Goal: Task Accomplishment & Management: Use online tool/utility

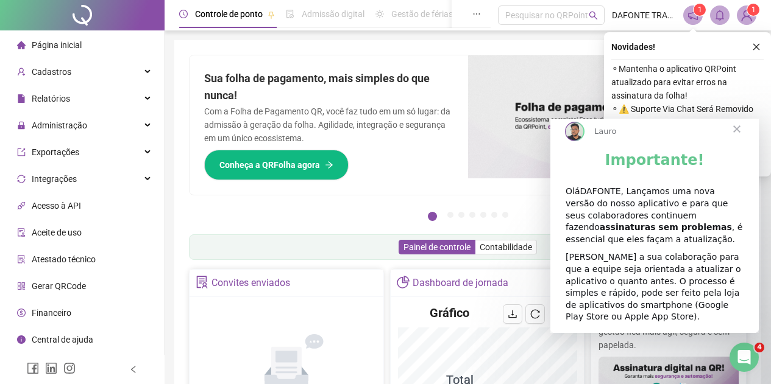
click at [736, 139] on span "Fechar" at bounding box center [737, 129] width 44 height 44
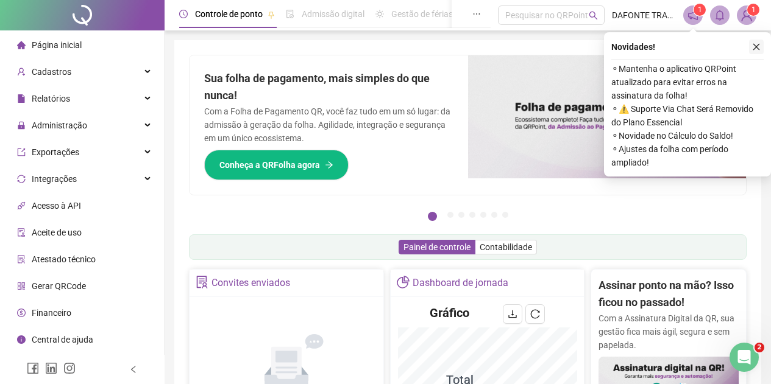
click at [758, 48] on icon "close" at bounding box center [756, 47] width 9 height 9
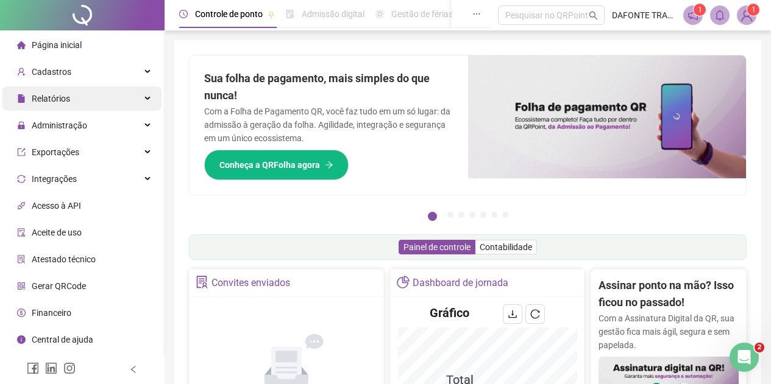
click at [100, 99] on div "Relatórios" at bounding box center [81, 99] width 159 height 24
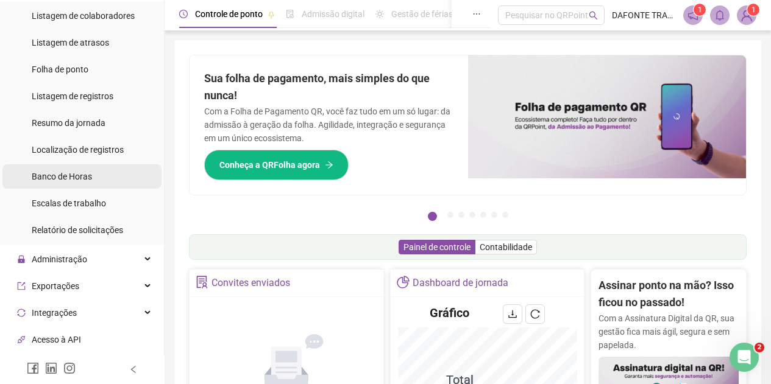
scroll to position [183, 0]
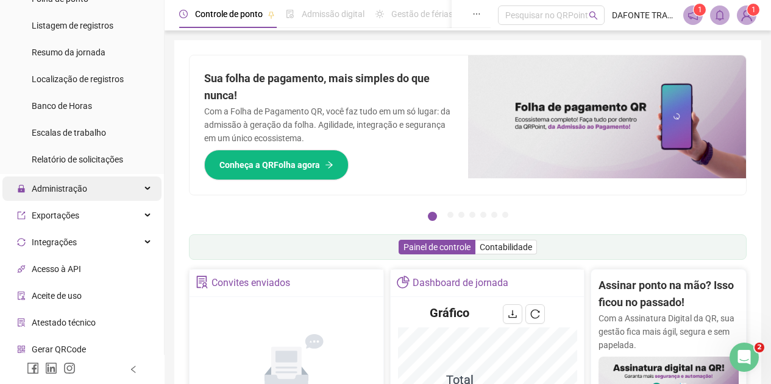
click at [102, 188] on div "Administração" at bounding box center [81, 189] width 159 height 24
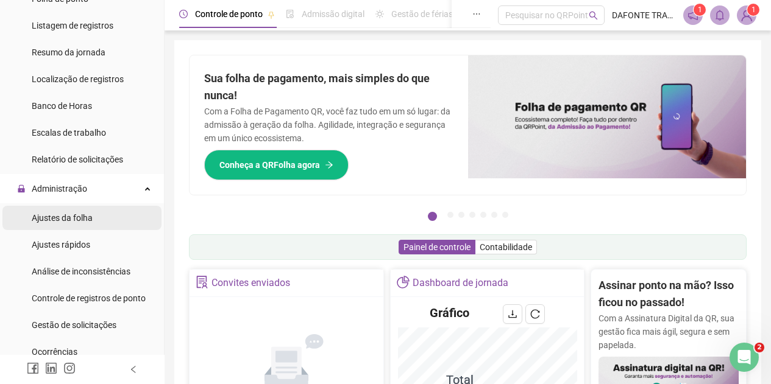
click at [93, 216] on li "Ajustes da folha" at bounding box center [81, 218] width 159 height 24
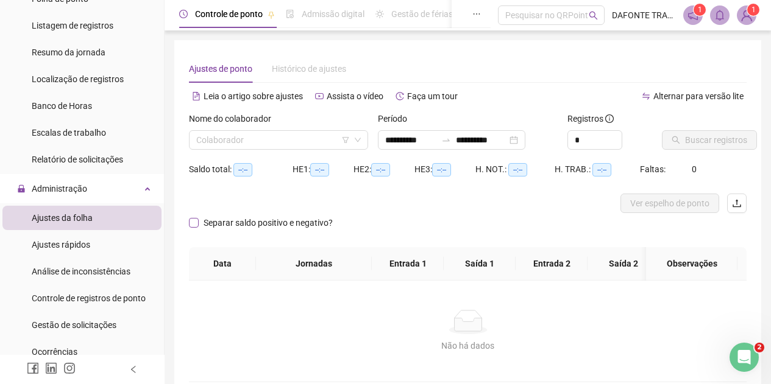
type input "**********"
click at [358, 142] on icon "down" at bounding box center [357, 139] width 7 height 7
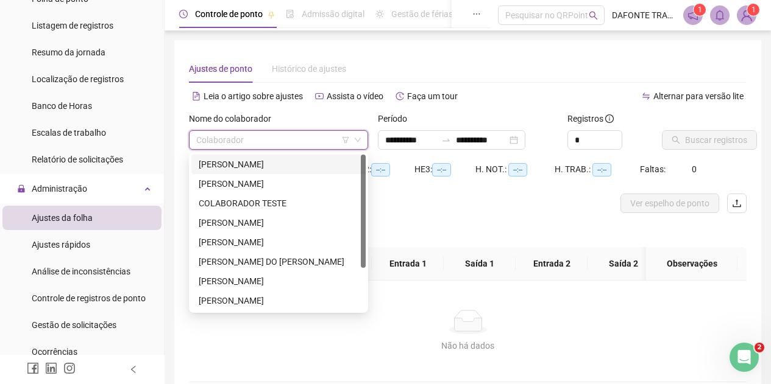
click at [229, 134] on input "search" at bounding box center [273, 140] width 154 height 18
click at [294, 163] on div "[PERSON_NAME]" at bounding box center [279, 164] width 160 height 13
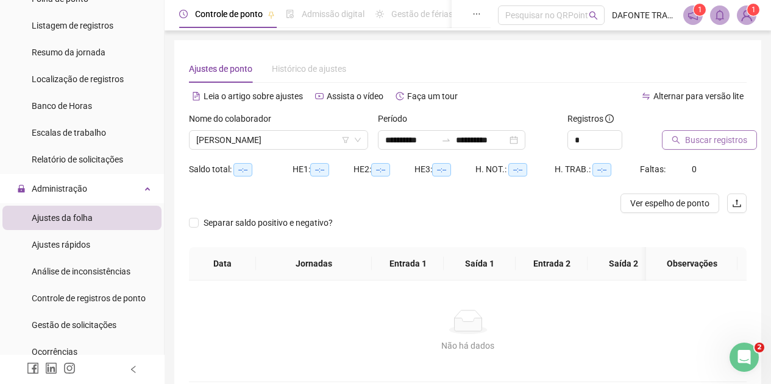
click at [739, 143] on span "Buscar registros" at bounding box center [716, 139] width 62 height 13
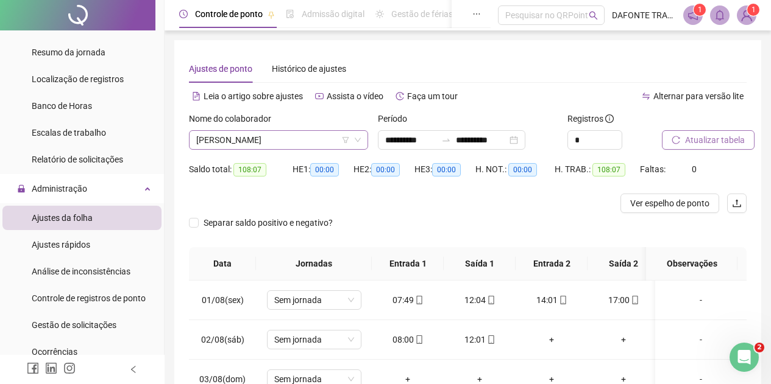
click at [359, 139] on icon "down" at bounding box center [357, 139] width 7 height 7
click at [292, 144] on span "[PERSON_NAME]" at bounding box center [278, 140] width 165 height 18
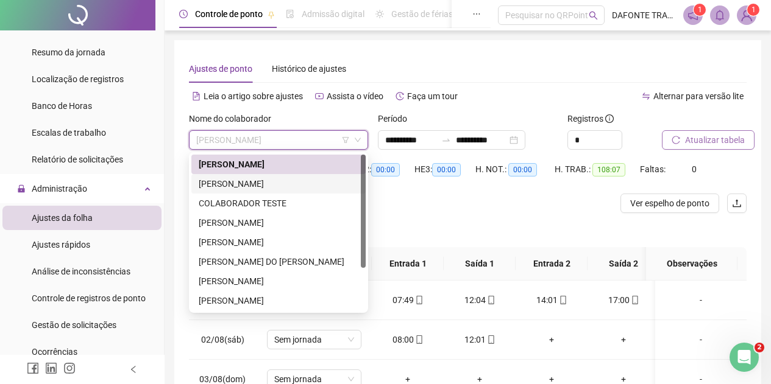
click at [285, 178] on div "[PERSON_NAME]" at bounding box center [279, 183] width 160 height 13
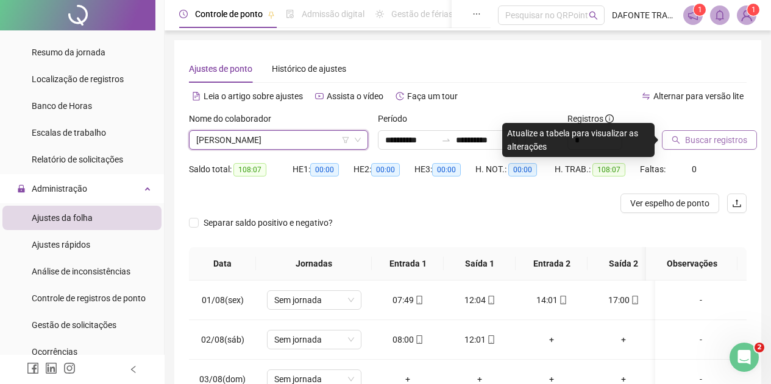
click at [720, 143] on span "Buscar registros" at bounding box center [716, 139] width 62 height 13
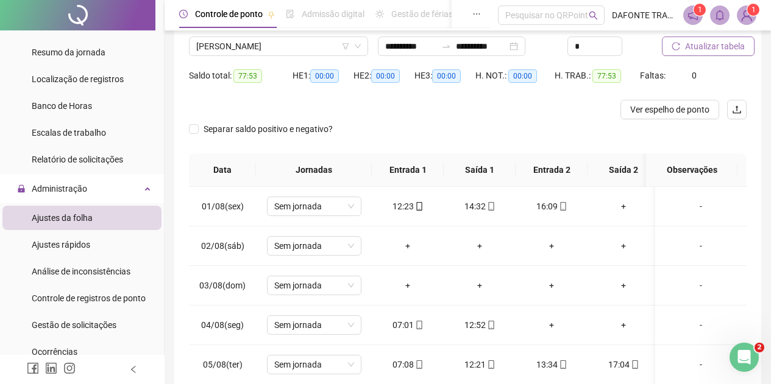
scroll to position [41, 0]
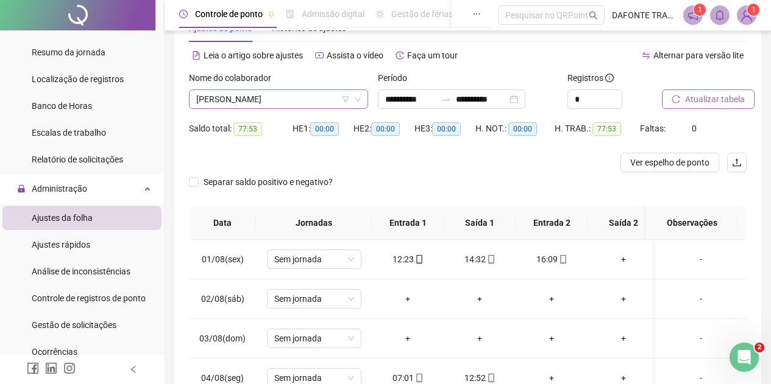
click at [355, 97] on icon "down" at bounding box center [358, 99] width 6 height 4
click at [356, 102] on icon "down" at bounding box center [357, 99] width 7 height 7
click at [288, 94] on span "[PERSON_NAME]" at bounding box center [278, 99] width 165 height 18
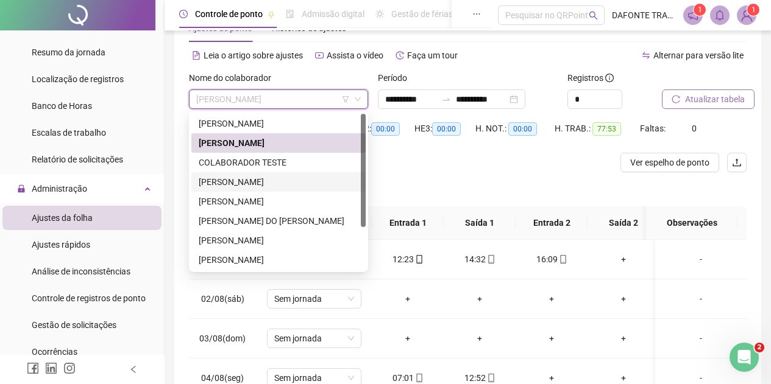
click at [251, 184] on div "[PERSON_NAME]" at bounding box center [279, 181] width 160 height 13
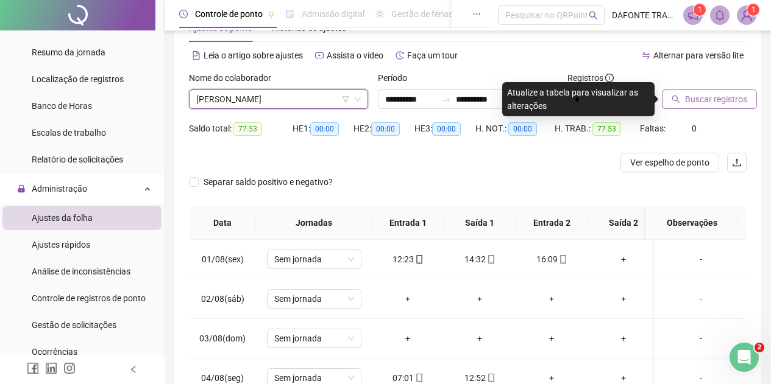
click at [707, 96] on span "Buscar registros" at bounding box center [716, 99] width 62 height 13
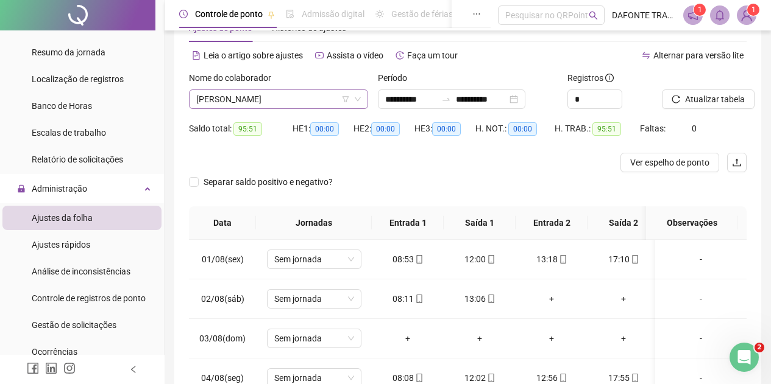
click at [364, 98] on div "[PERSON_NAME]" at bounding box center [278, 99] width 179 height 19
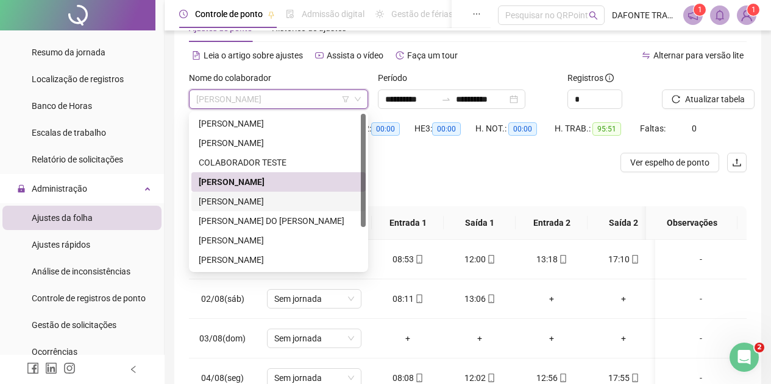
click at [268, 202] on div "[PERSON_NAME]" at bounding box center [279, 201] width 160 height 13
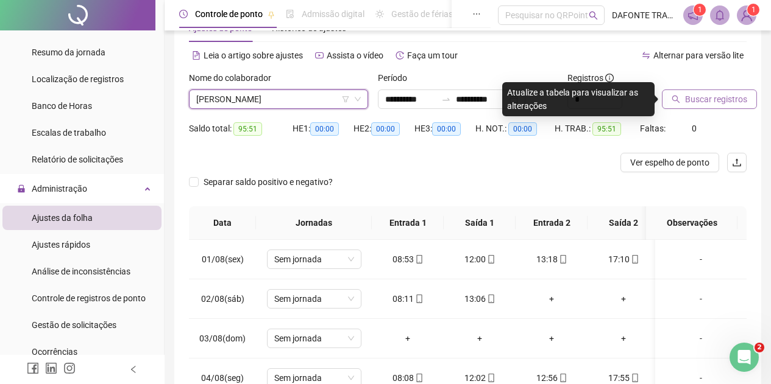
click at [703, 103] on span "Buscar registros" at bounding box center [716, 99] width 62 height 13
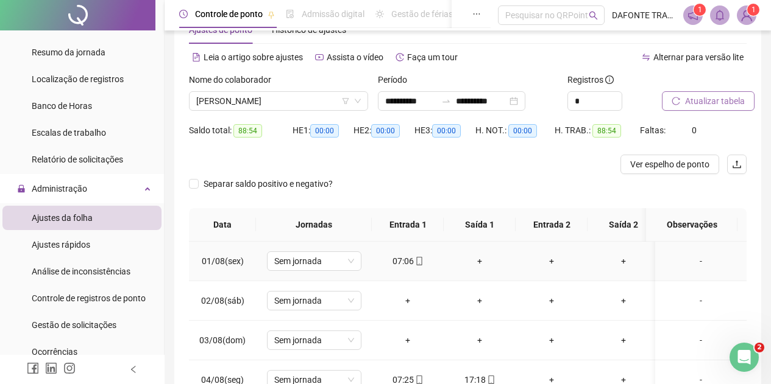
scroll to position [61, 0]
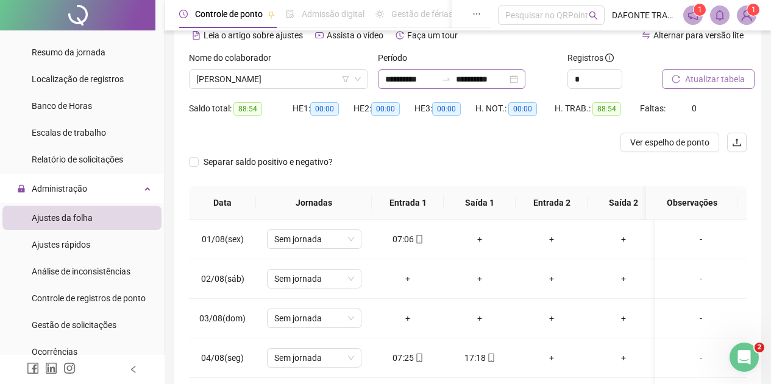
click at [525, 74] on div "**********" at bounding box center [451, 78] width 147 height 19
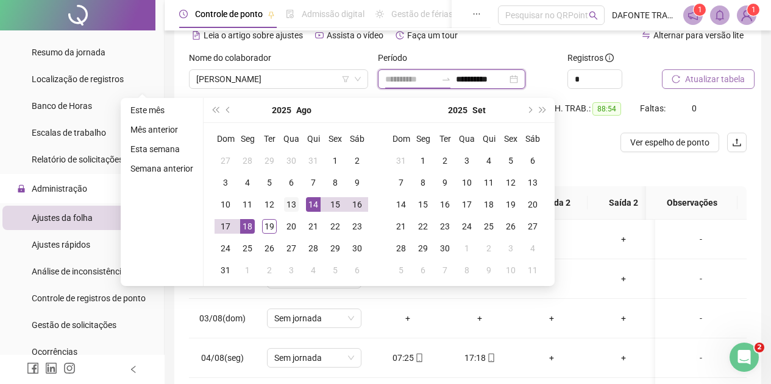
type input "**********"
click at [290, 202] on div "13" at bounding box center [291, 204] width 15 height 15
type input "**********"
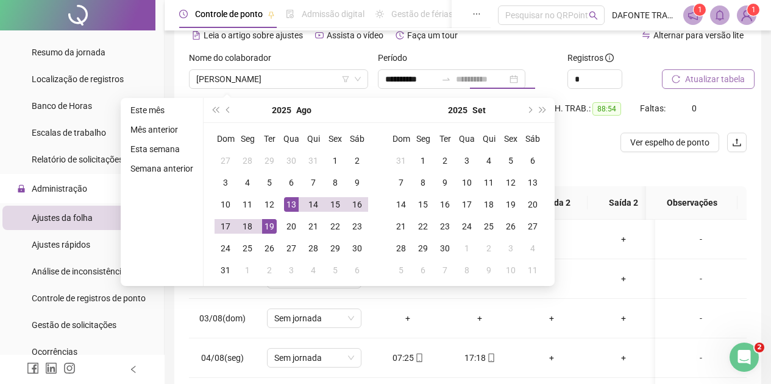
click at [267, 228] on div "19" at bounding box center [269, 226] width 15 height 15
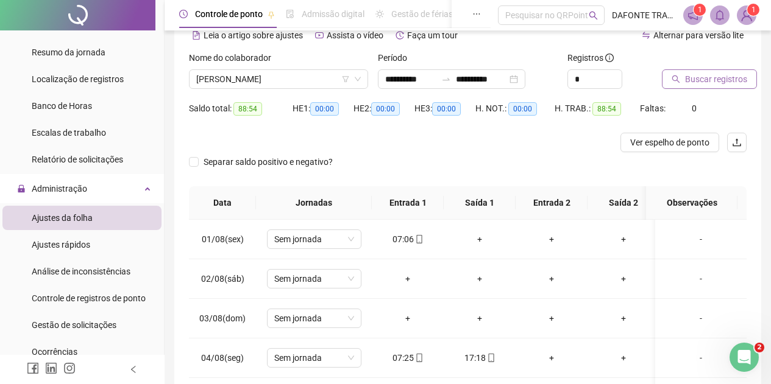
click at [715, 81] on span "Buscar registros" at bounding box center [716, 79] width 62 height 13
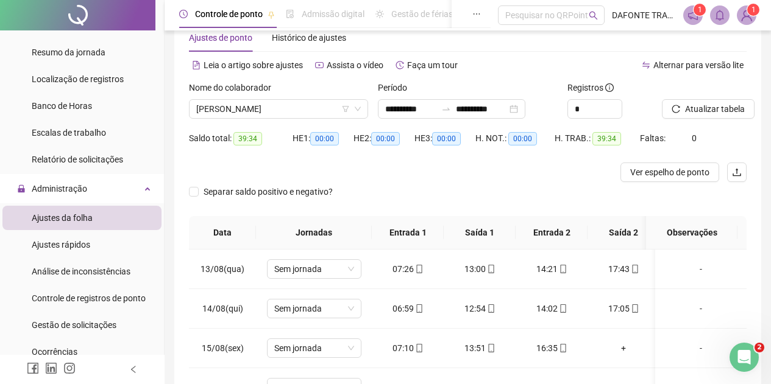
scroll to position [0, 0]
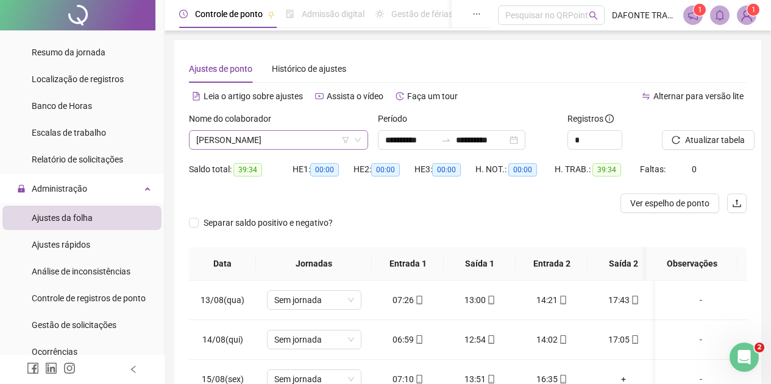
click at [355, 138] on icon "down" at bounding box center [358, 140] width 6 height 4
click at [359, 140] on icon "down" at bounding box center [358, 140] width 6 height 4
click at [356, 140] on icon "down" at bounding box center [358, 140] width 6 height 4
click at [309, 143] on span "[PERSON_NAME]" at bounding box center [278, 140] width 165 height 18
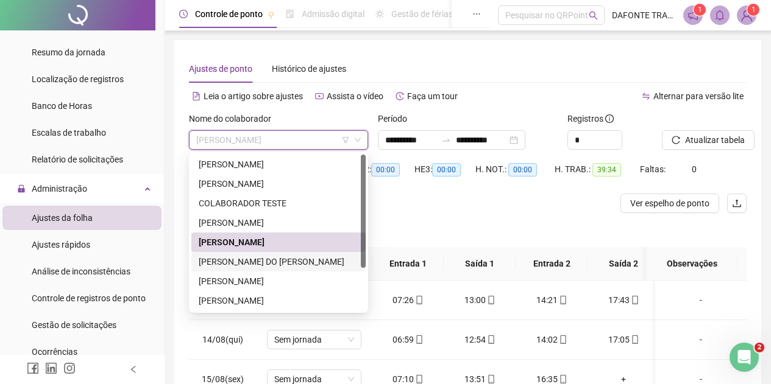
click at [294, 265] on div "[PERSON_NAME] DO [PERSON_NAME]" at bounding box center [279, 261] width 160 height 13
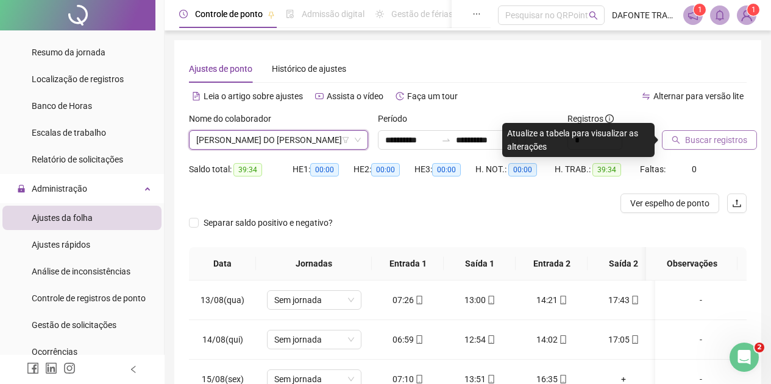
click at [718, 140] on span "Buscar registros" at bounding box center [716, 139] width 62 height 13
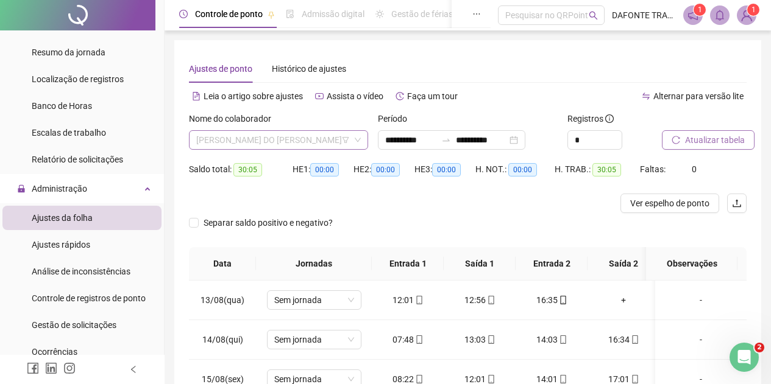
click at [362, 141] on div "[PERSON_NAME] DO [PERSON_NAME]" at bounding box center [278, 139] width 179 height 19
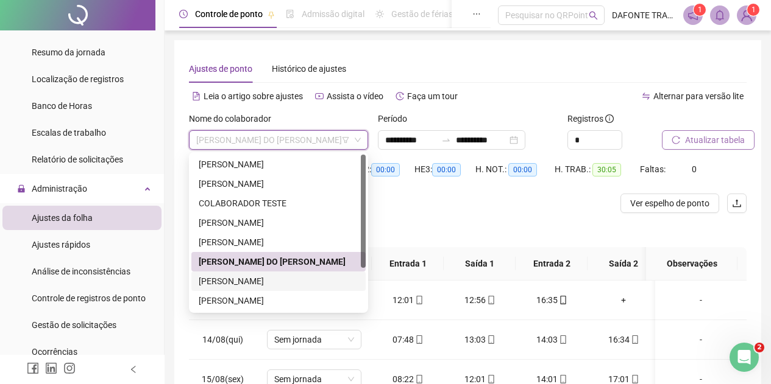
click at [288, 285] on div "[PERSON_NAME]" at bounding box center [279, 281] width 160 height 13
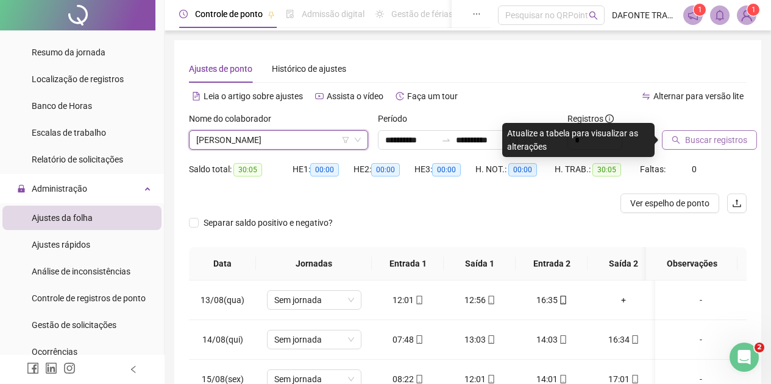
click at [706, 138] on span "Buscar registros" at bounding box center [716, 139] width 62 height 13
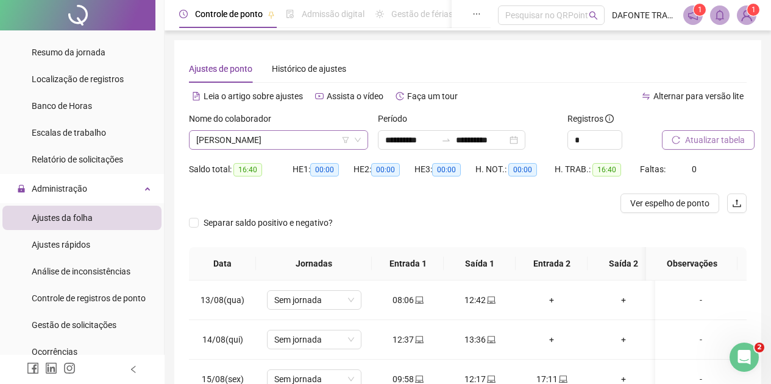
click at [361, 140] on icon "down" at bounding box center [357, 139] width 7 height 7
click at [303, 139] on span "[PERSON_NAME]" at bounding box center [278, 140] width 165 height 18
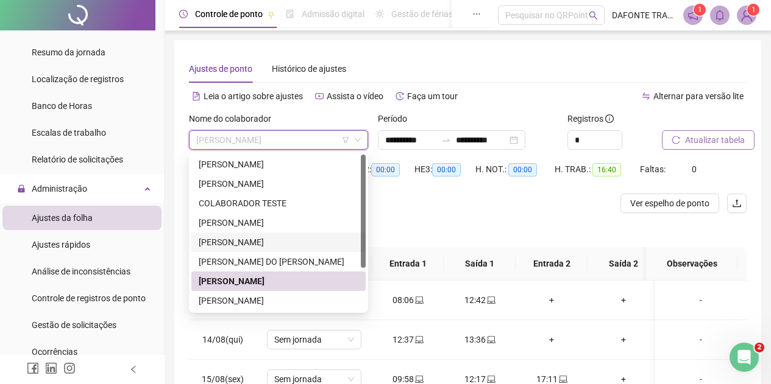
scroll to position [58, 0]
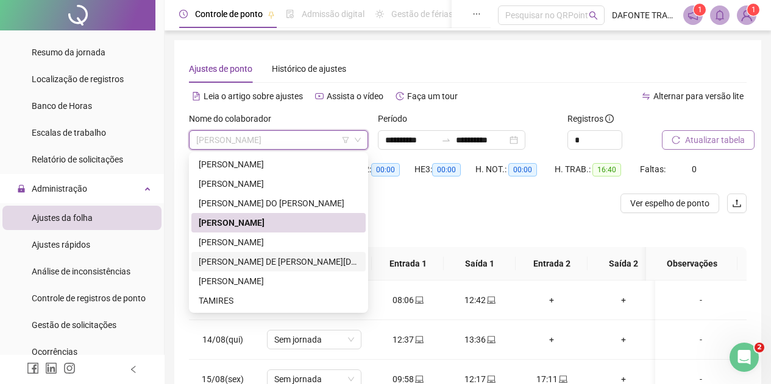
click at [271, 261] on div "[PERSON_NAME] DE [PERSON_NAME][DEMOGRAPHIC_DATA]" at bounding box center [279, 261] width 160 height 13
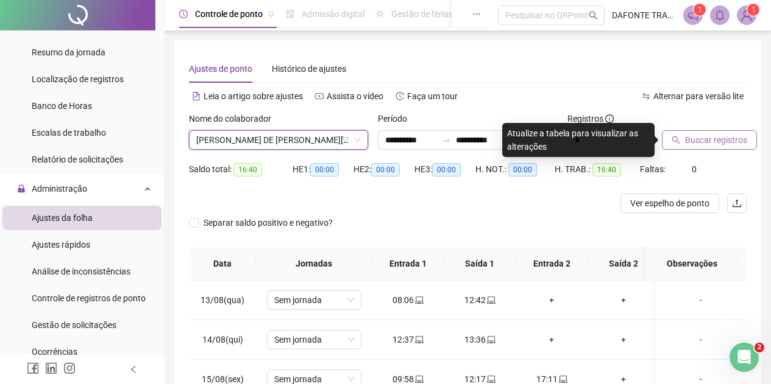
click at [718, 144] on span "Buscar registros" at bounding box center [716, 139] width 62 height 13
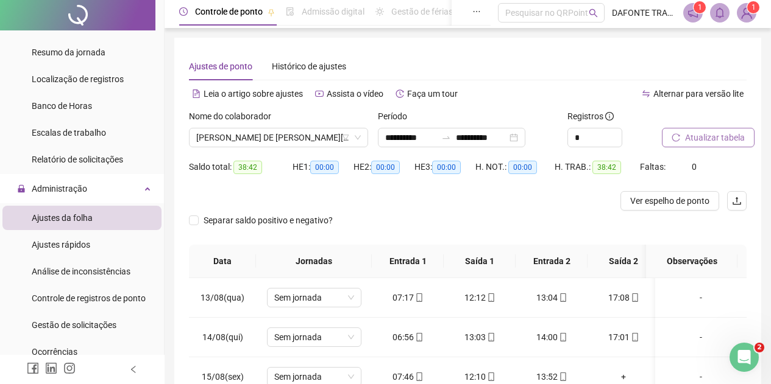
scroll to position [0, 0]
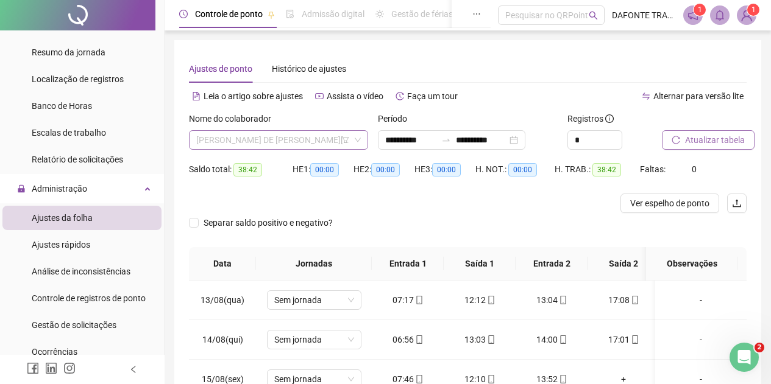
click at [359, 144] on span "[PERSON_NAME] DE [PERSON_NAME][DEMOGRAPHIC_DATA]" at bounding box center [278, 140] width 165 height 18
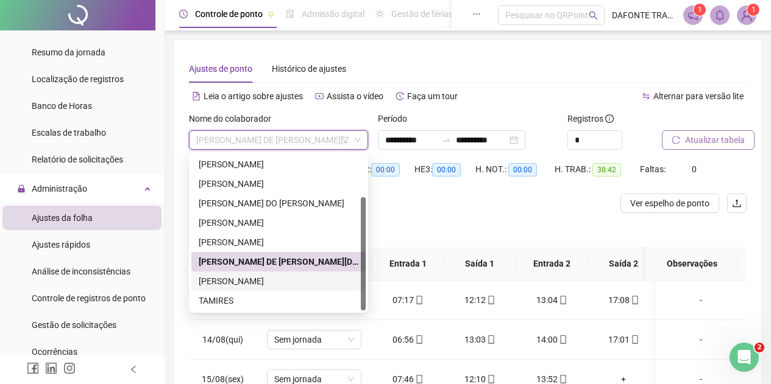
click at [284, 280] on div "[PERSON_NAME]" at bounding box center [279, 281] width 160 height 13
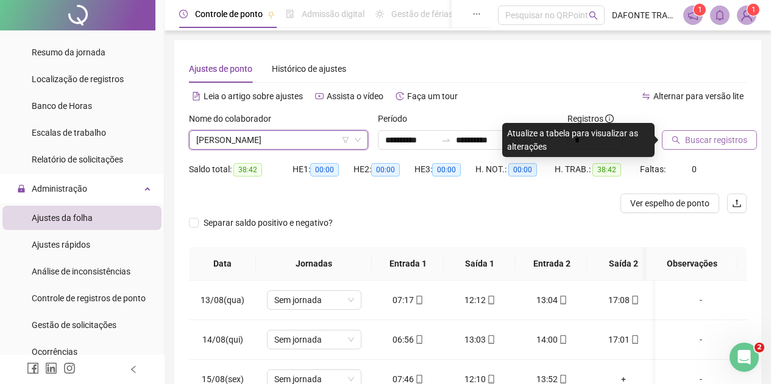
click at [712, 146] on span "Buscar registros" at bounding box center [716, 139] width 62 height 13
